Goal: Find specific page/section

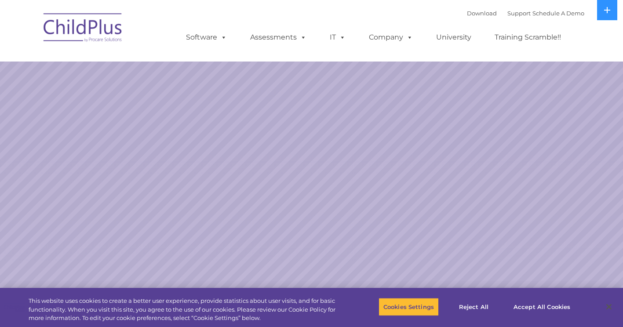
select select "MEDIUM"
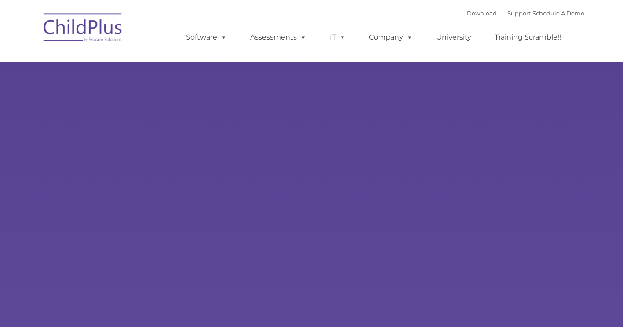
type input ""
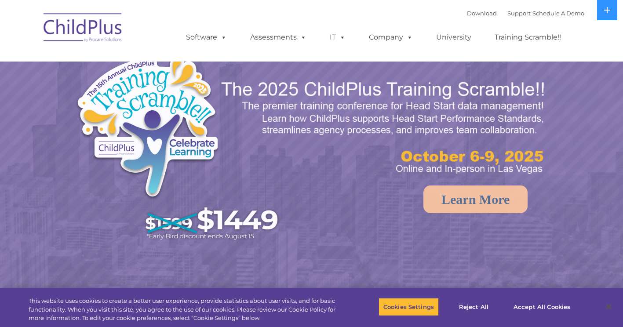
select select "MEDIUM"
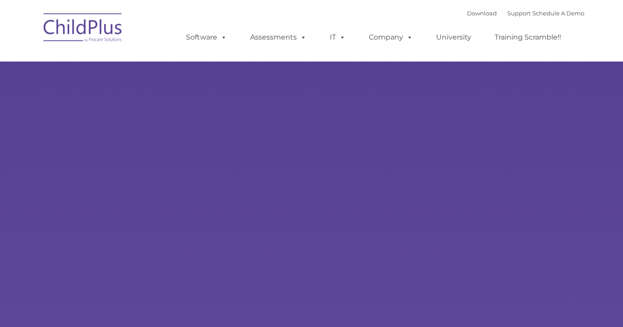
select select "MEDIUM"
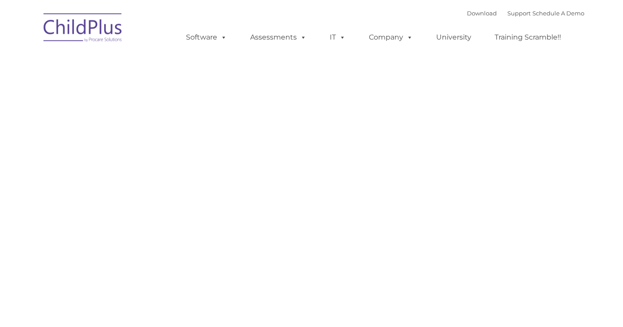
type input ""
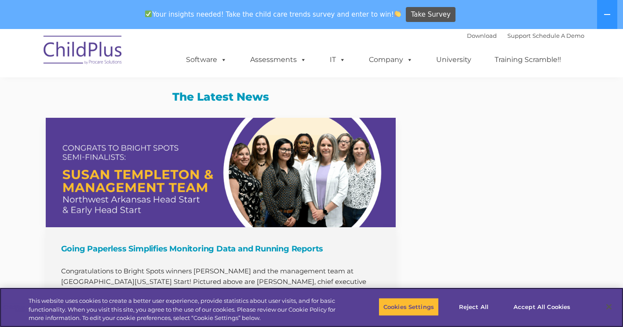
scroll to position [881, 0]
